Goal: Task Accomplishment & Management: Complete application form

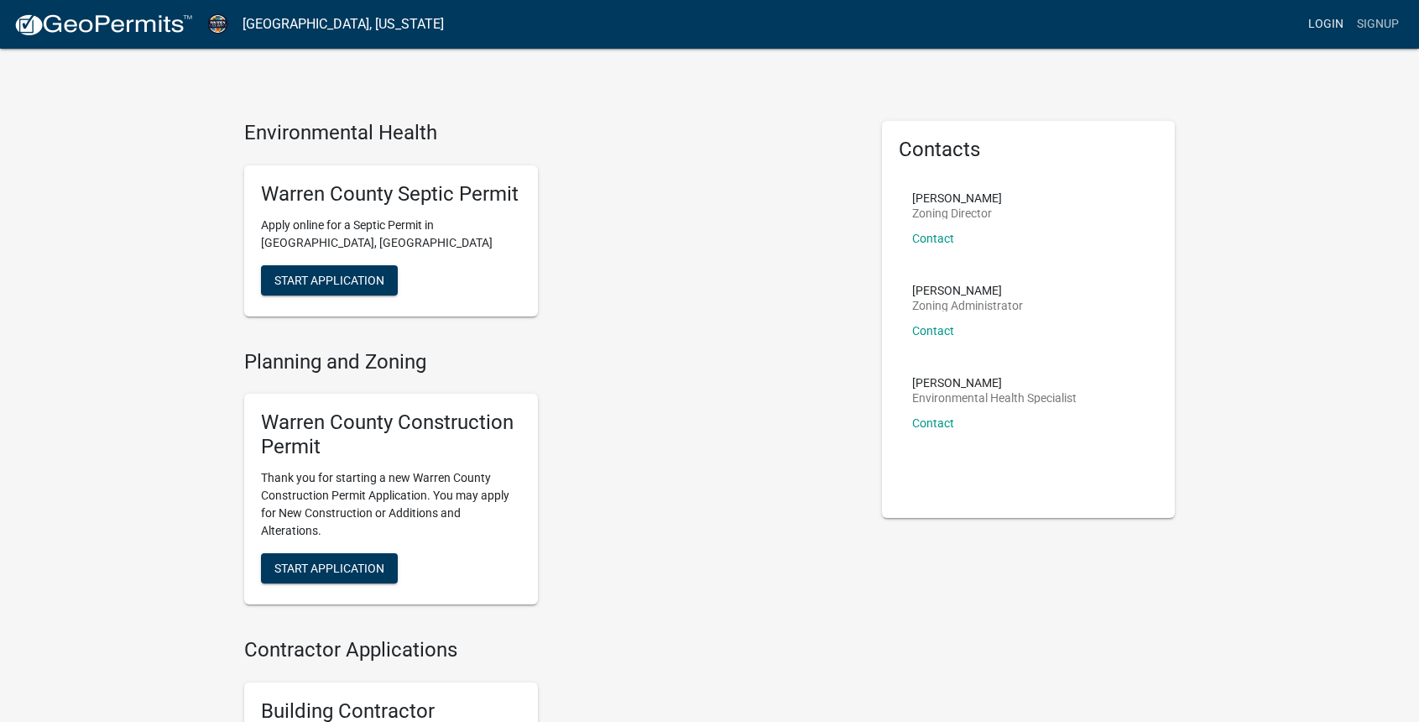
click at [1320, 27] on link "Login" at bounding box center [1325, 24] width 49 height 32
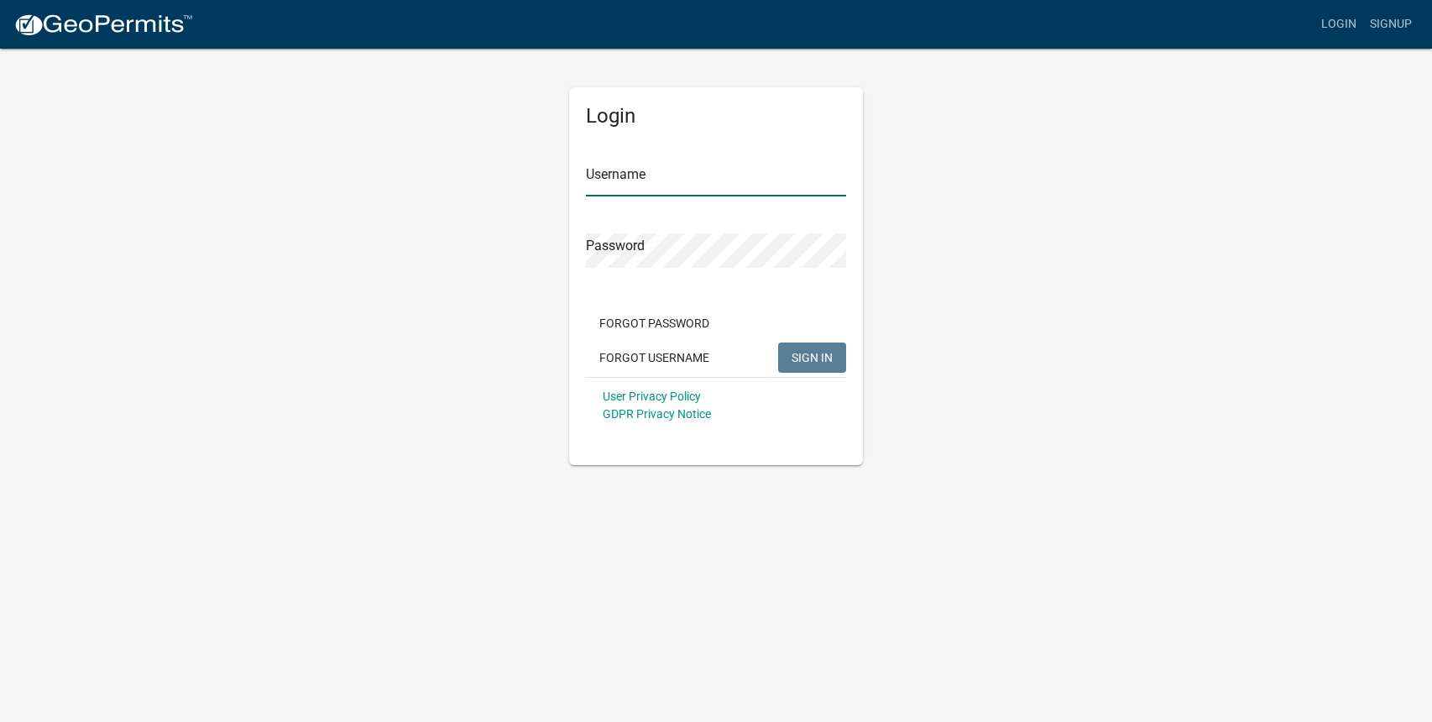
click at [632, 180] on input "Username" at bounding box center [716, 179] width 260 height 34
type input "[PERSON_NAME]"
click at [805, 353] on span "SIGN IN" at bounding box center [811, 356] width 41 height 13
click at [435, 221] on div "Login Username [PERSON_NAME] Password Forgot Password Forgot Username SIGN IN U…" at bounding box center [715, 256] width 957 height 418
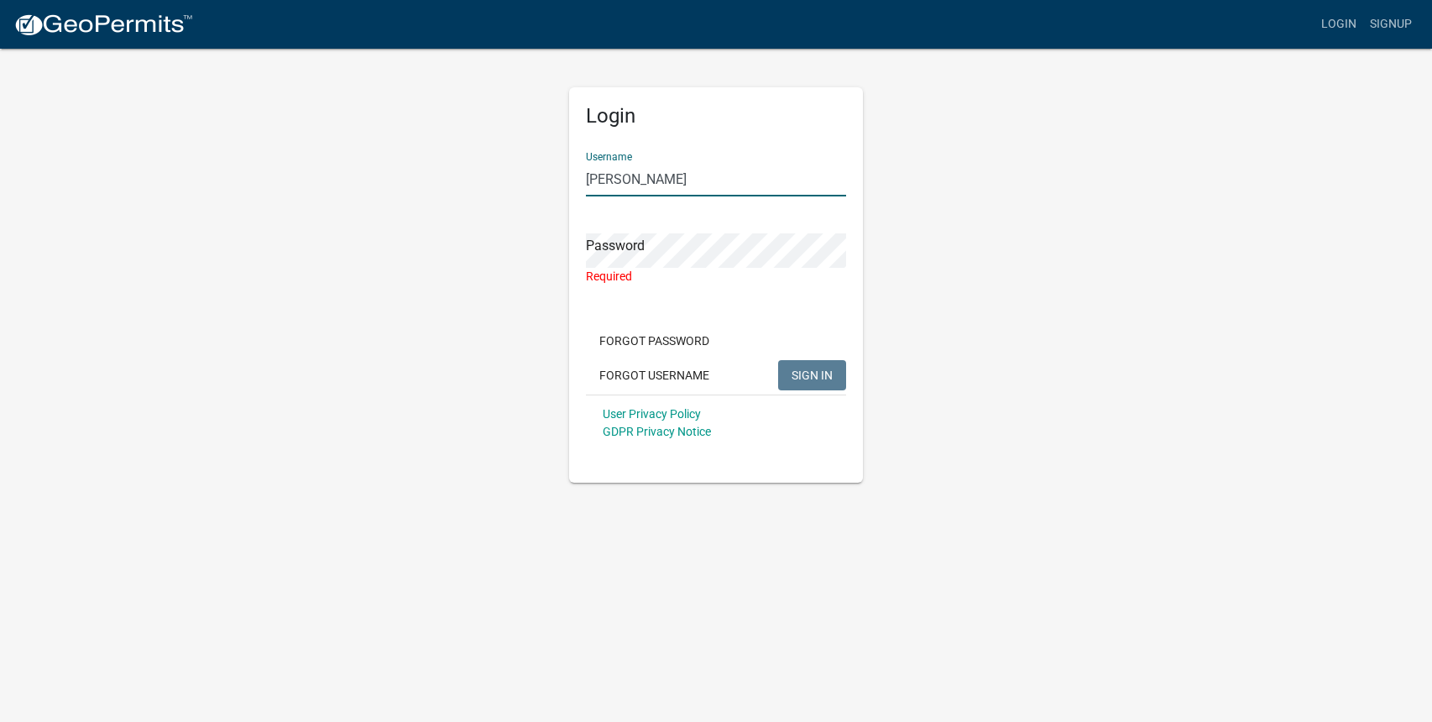
drag, startPoint x: 724, startPoint y: 185, endPoint x: 488, endPoint y: 149, distance: 239.4
click at [488, 149] on div "Login Username [PERSON_NAME] Password Required Forgot Password Forgot Username …" at bounding box center [715, 265] width 957 height 436
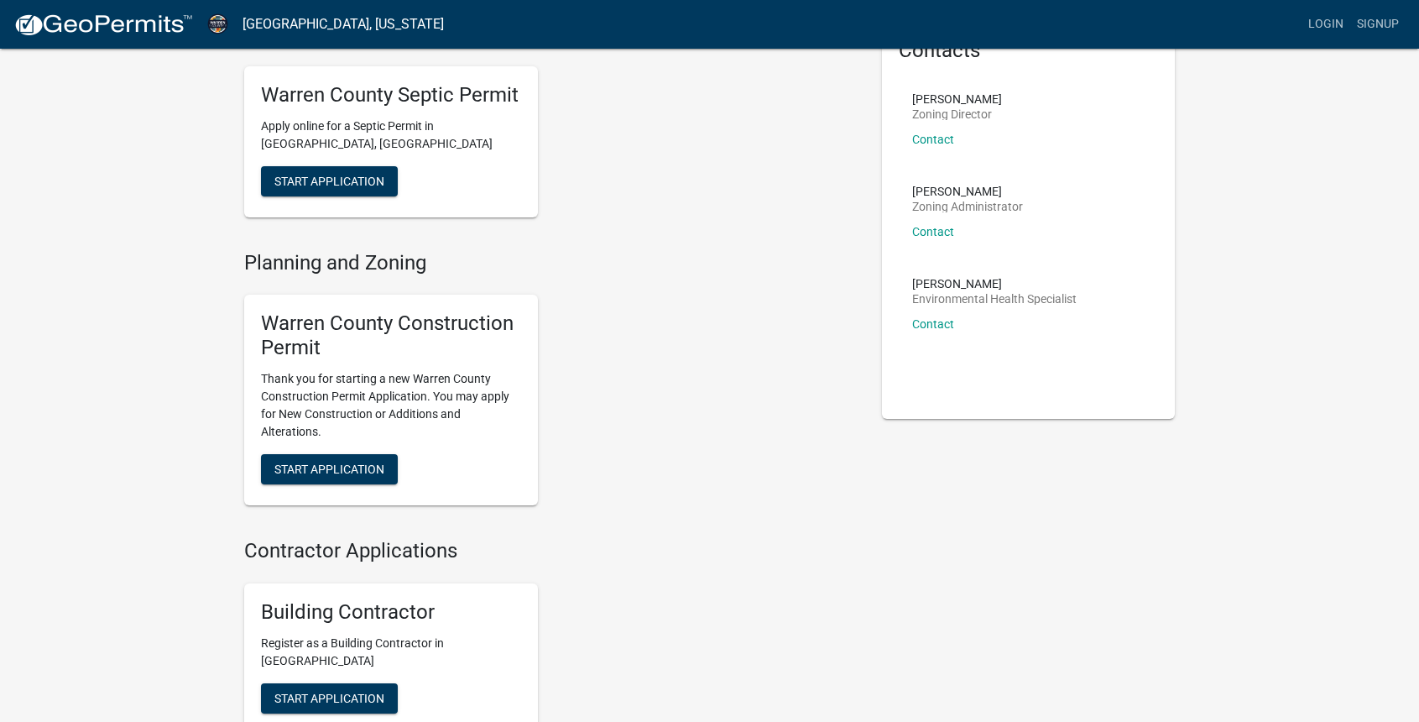
scroll to position [252, 0]
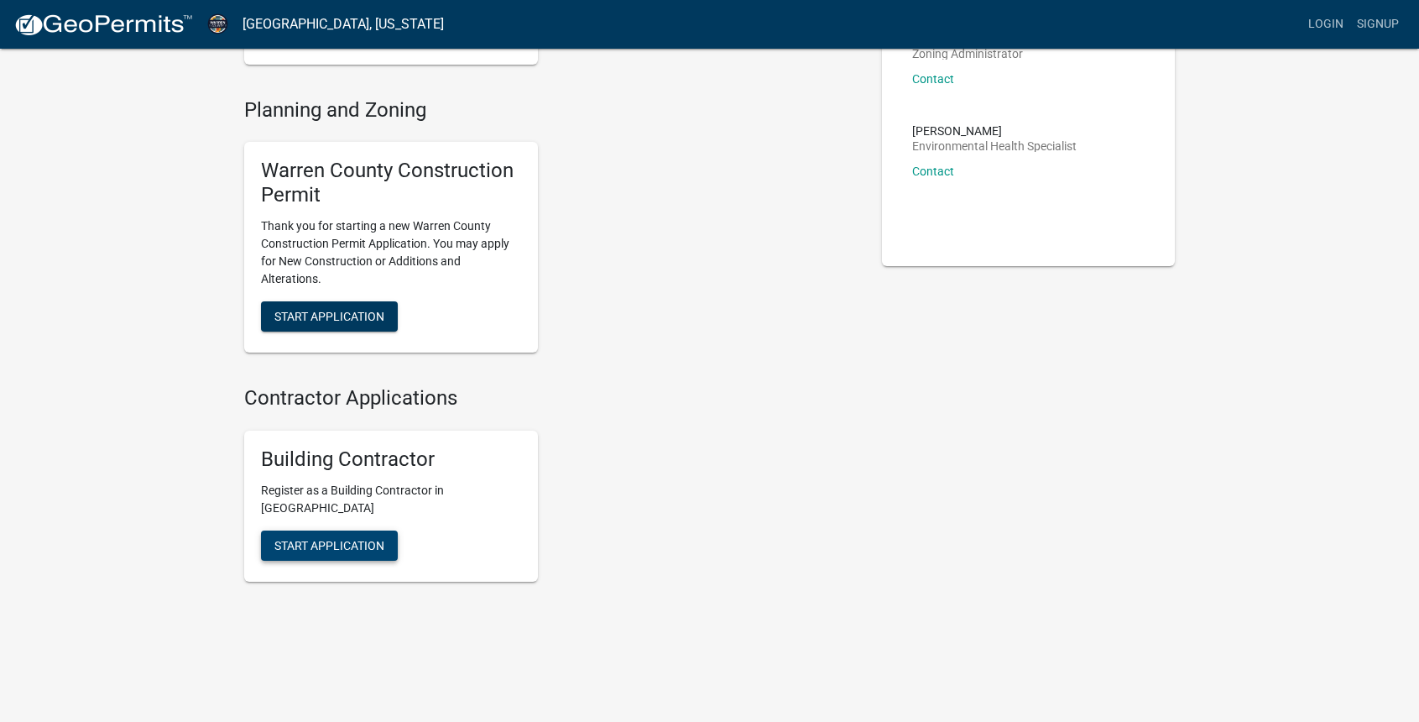
click at [342, 548] on span "Start Application" at bounding box center [329, 544] width 110 height 13
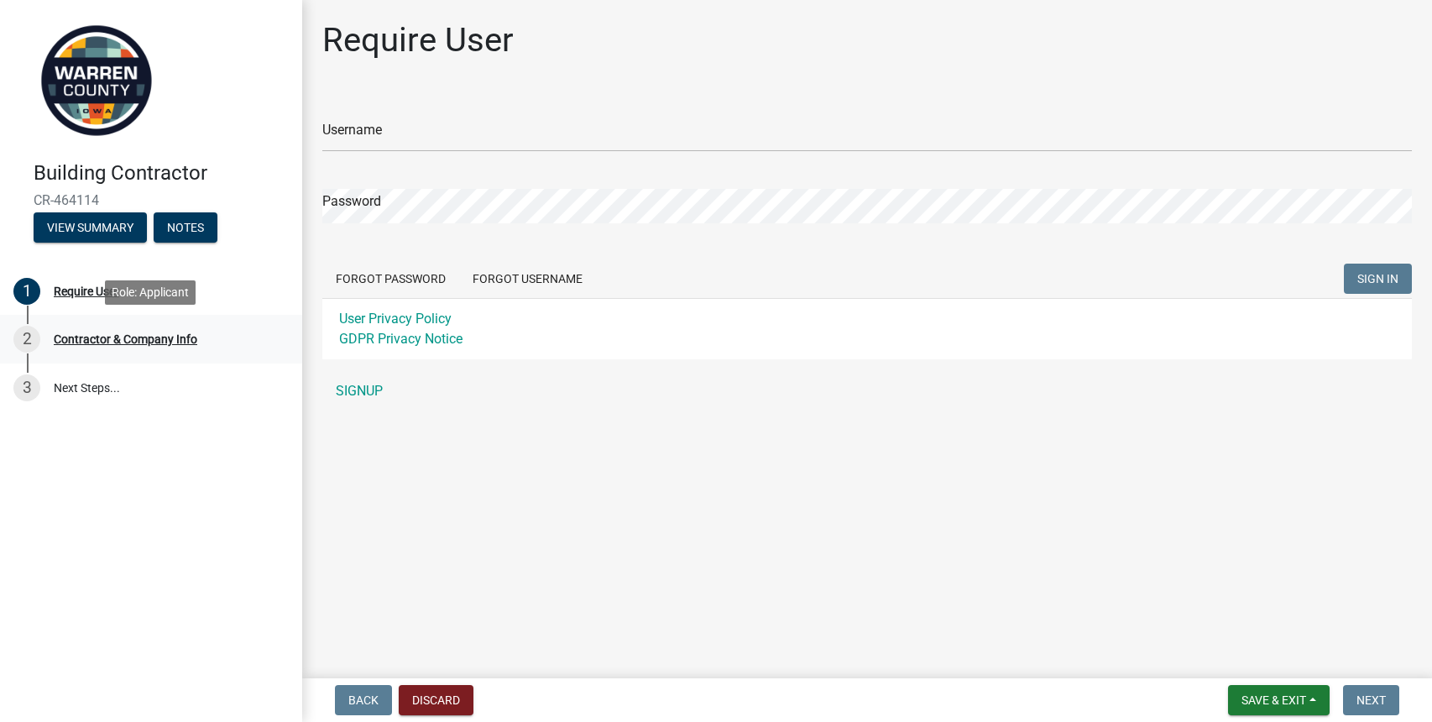
click at [131, 341] on div "Contractor & Company Info" at bounding box center [125, 339] width 143 height 12
click at [371, 381] on link "SIGNUP" at bounding box center [866, 391] width 1089 height 34
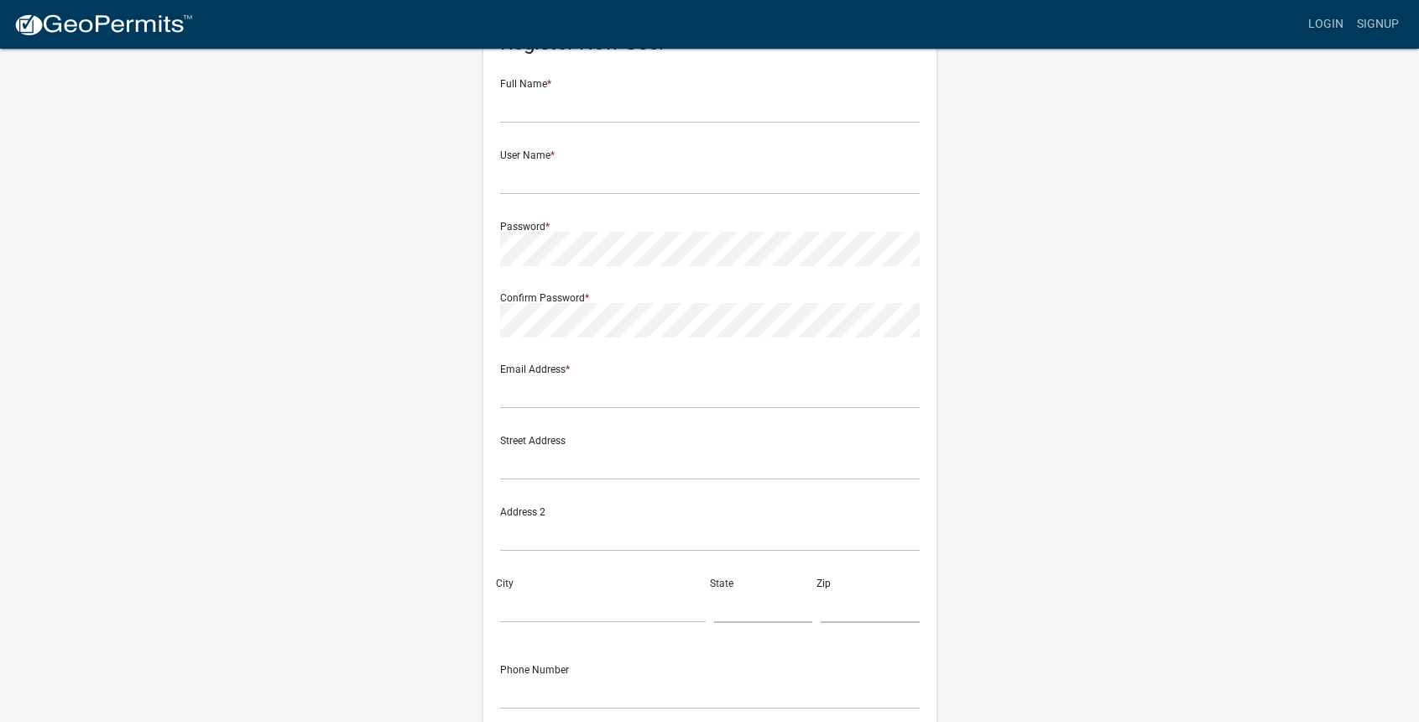
scroll to position [223, 0]
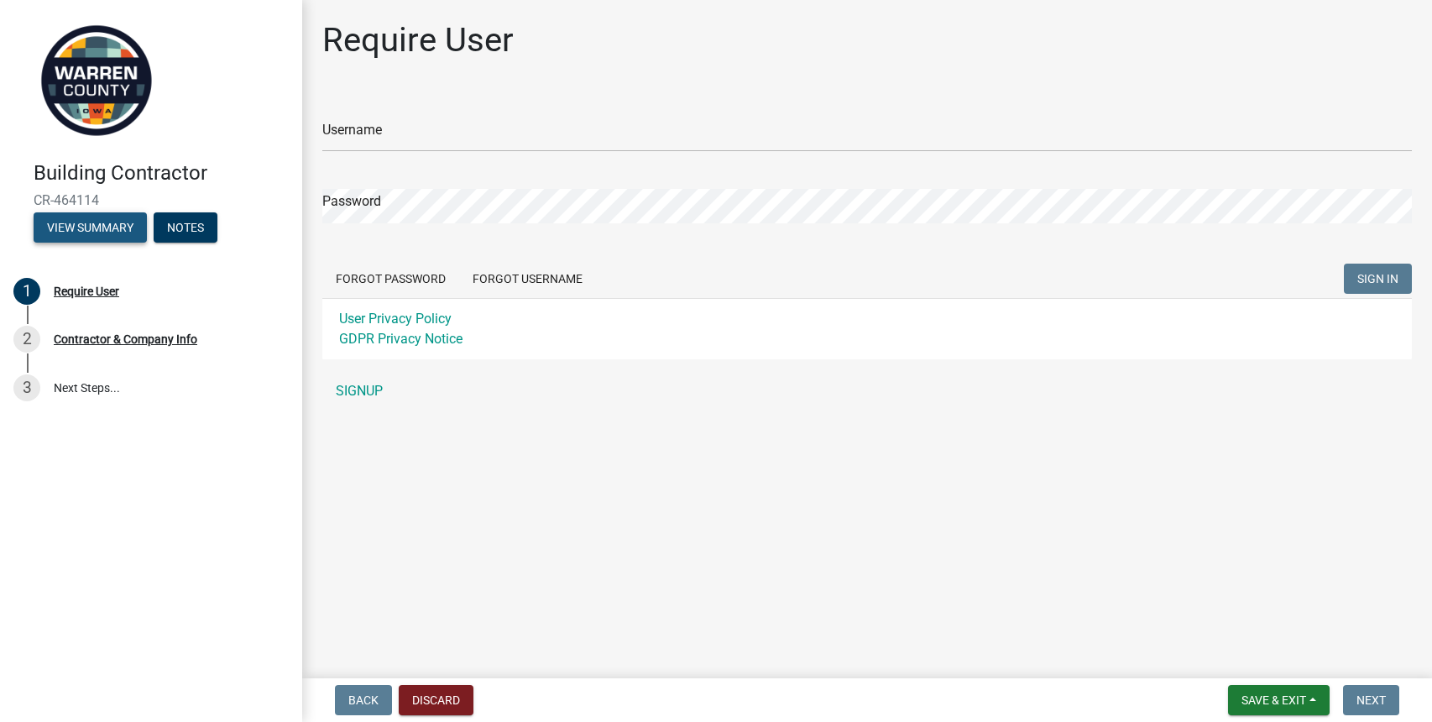
click at [110, 227] on button "View Summary" at bounding box center [90, 227] width 113 height 30
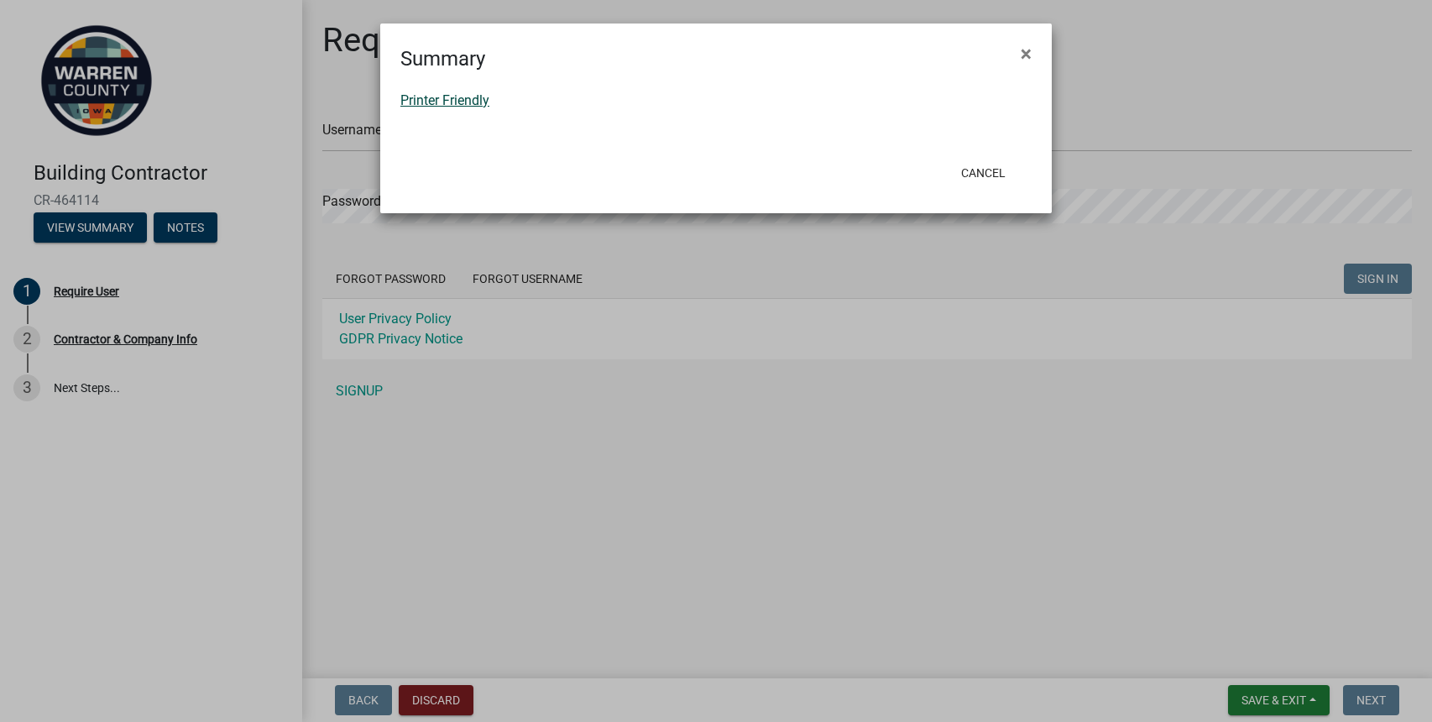
click at [464, 106] on link "Printer Friendly" at bounding box center [444, 100] width 89 height 16
drag, startPoint x: 978, startPoint y: 176, endPoint x: 899, endPoint y: 179, distance: 79.8
click at [978, 177] on button "Cancel" at bounding box center [982, 173] width 71 height 30
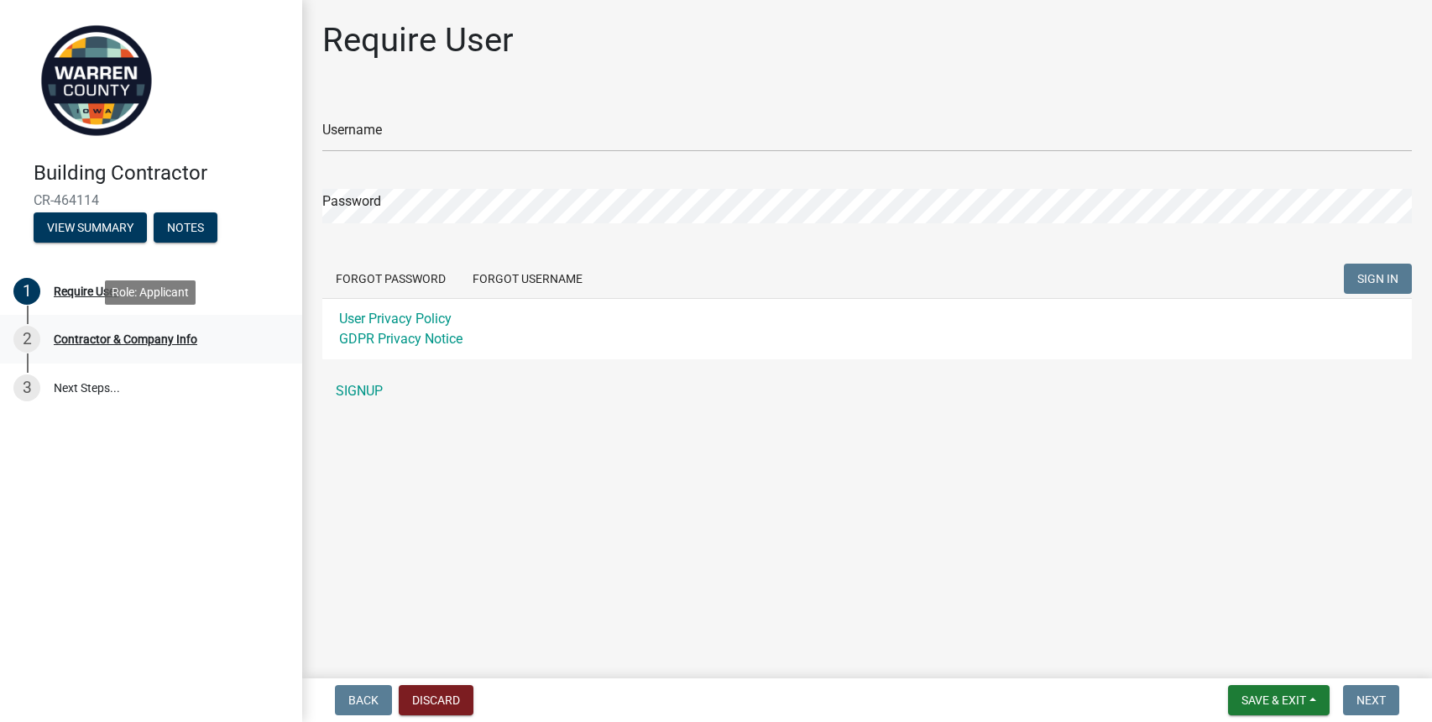
click at [117, 336] on div "Contractor & Company Info" at bounding box center [125, 339] width 143 height 12
click at [97, 385] on link "3 Next Steps..." at bounding box center [151, 387] width 302 height 49
click at [80, 288] on div "Require User" at bounding box center [86, 291] width 65 height 12
click at [541, 277] on button "Forgot Username" at bounding box center [527, 278] width 137 height 30
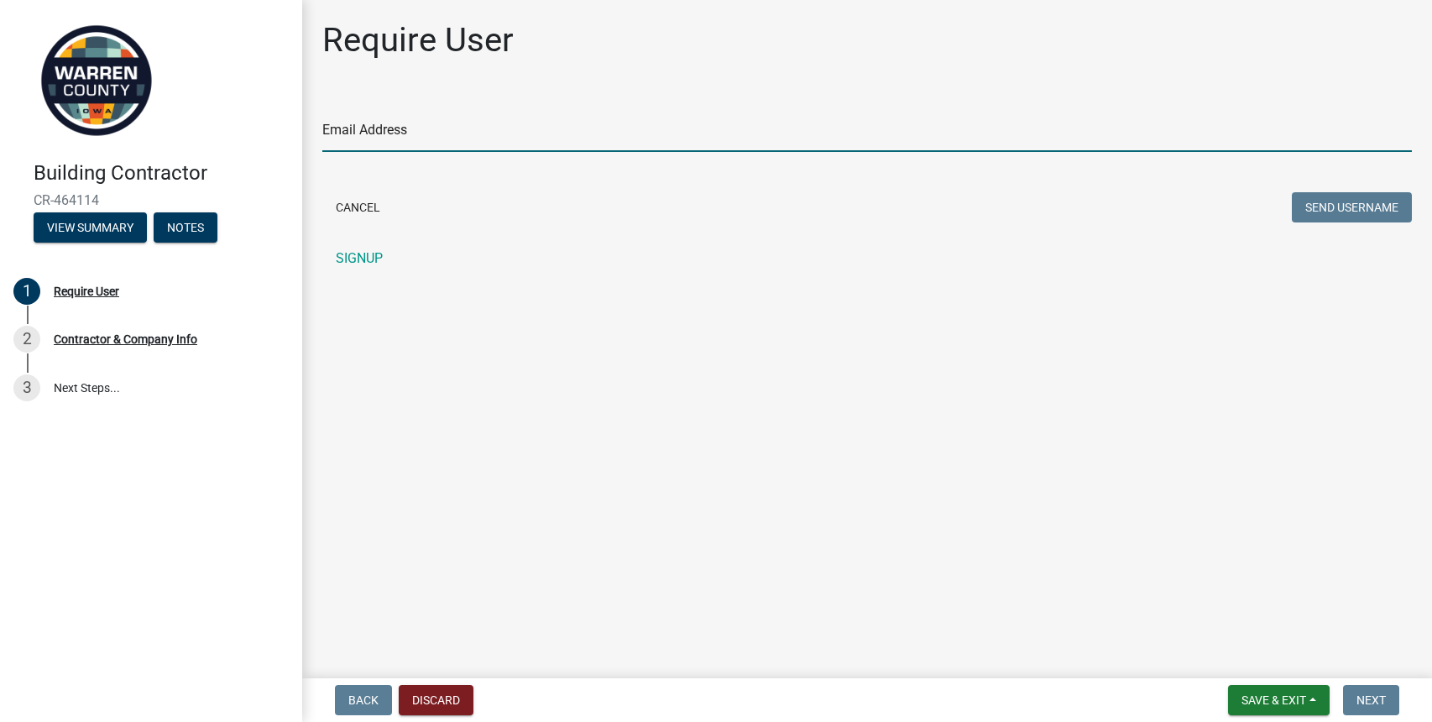
click at [416, 138] on input "Email Address" at bounding box center [866, 134] width 1089 height 34
type input "[EMAIL_ADDRESS][DOMAIN_NAME]"
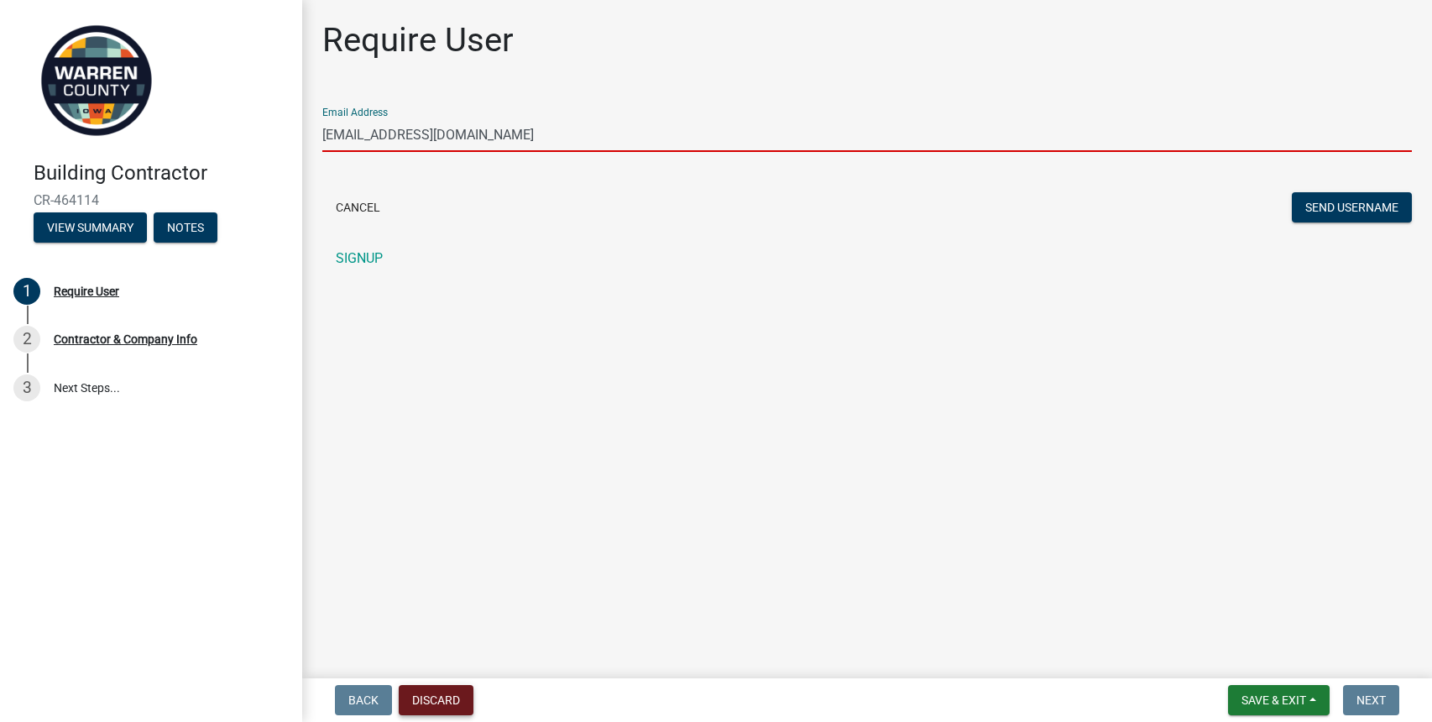
click at [417, 702] on button "Discard" at bounding box center [436, 700] width 75 height 30
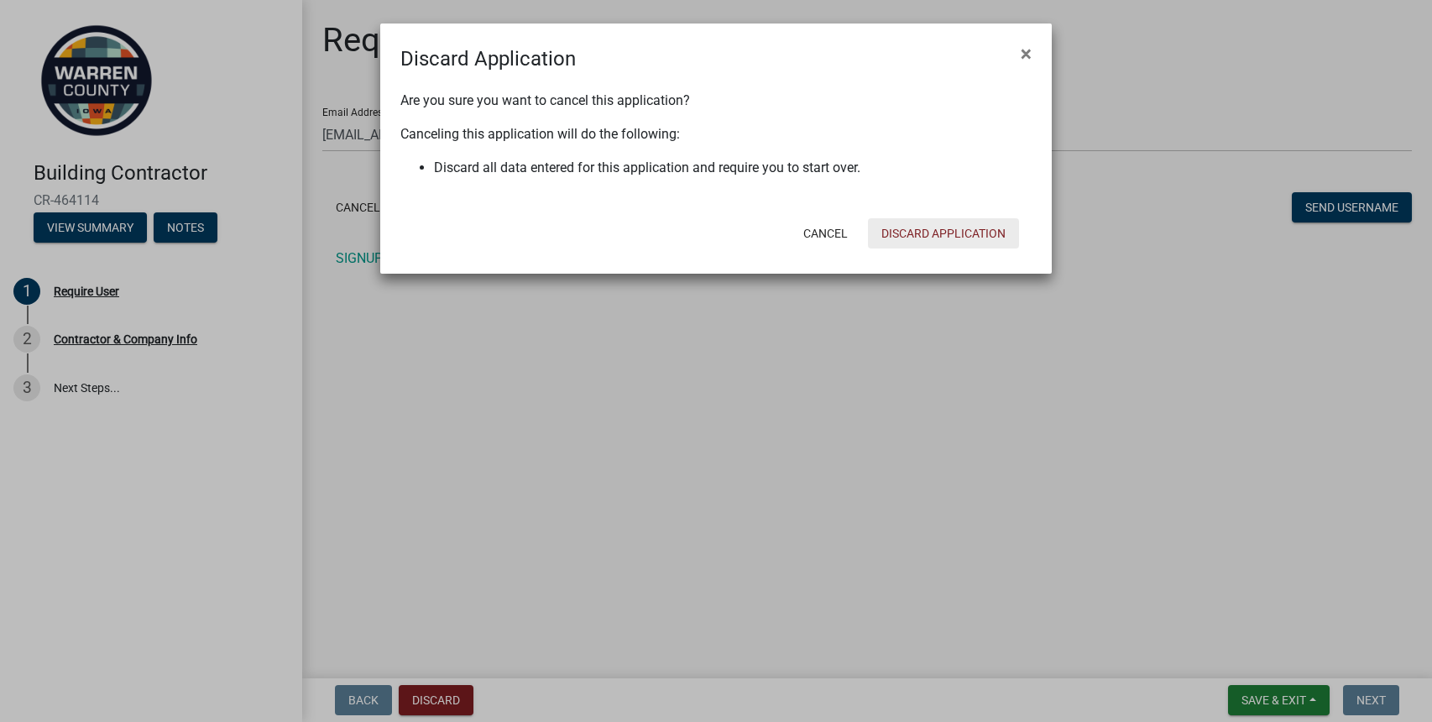
click at [935, 226] on button "Discard Application" at bounding box center [943, 233] width 151 height 30
